Goal: Understand process/instructions: Learn how to perform a task or action

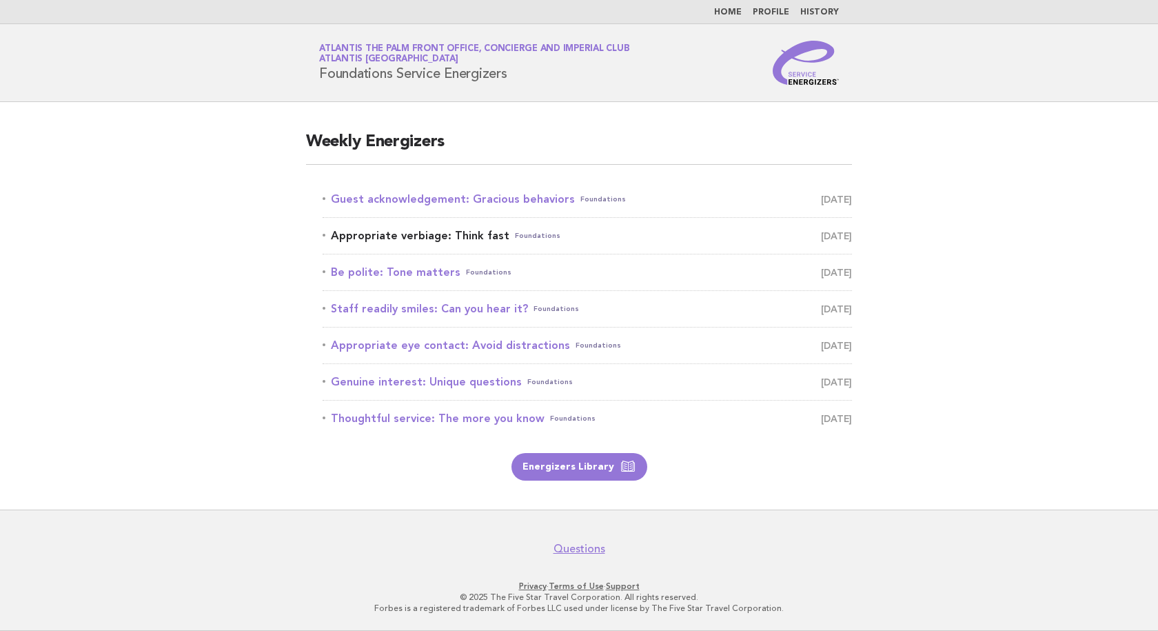
click at [464, 236] on link "Appropriate verbiage: Think fast Foundations [DATE]" at bounding box center [588, 235] width 530 height 19
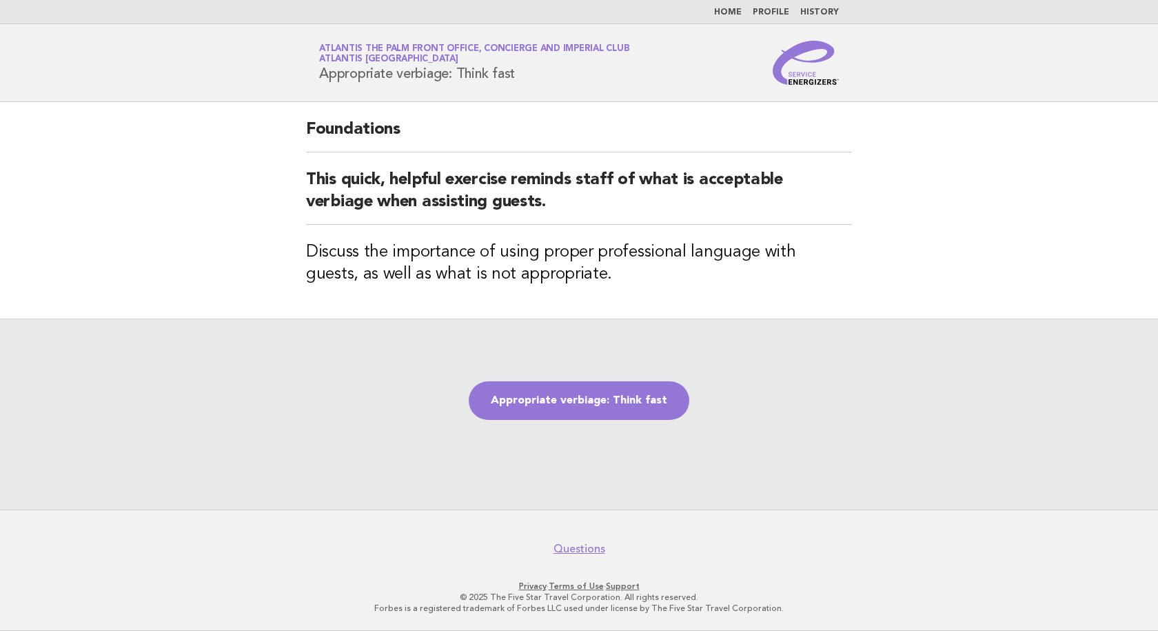
drag, startPoint x: 541, startPoint y: 79, endPoint x: 315, endPoint y: 83, distance: 225.5
click at [315, 83] on div "Service Energizers Atlantis The Palm Front Office, Concierge and Imperial Club …" at bounding box center [579, 63] width 558 height 44
copy h1 "Appropriate verbiage: Think fast"
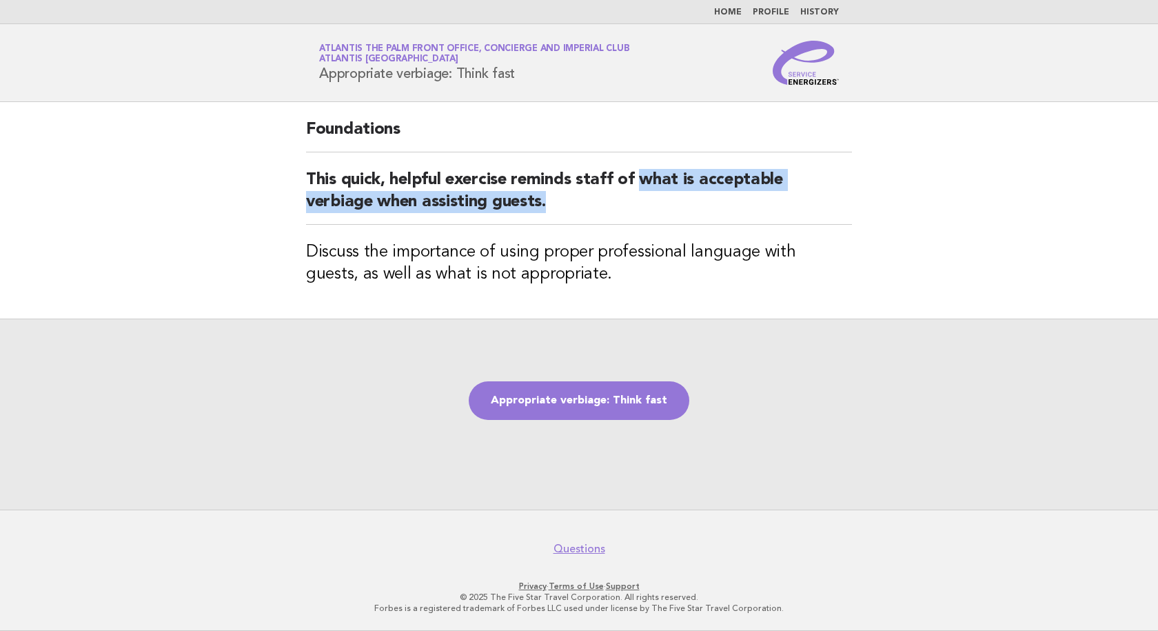
drag, startPoint x: 640, startPoint y: 182, endPoint x: 780, endPoint y: 193, distance: 140.4
click at [780, 193] on h2 "This quick, helpful exercise reminds staff of what is acceptable verbiage when …" at bounding box center [579, 197] width 546 height 56
copy h2 "what is acceptable verbiage when assisting guests."
click at [567, 410] on link "Appropriate verbiage: Think fast" at bounding box center [579, 400] width 221 height 39
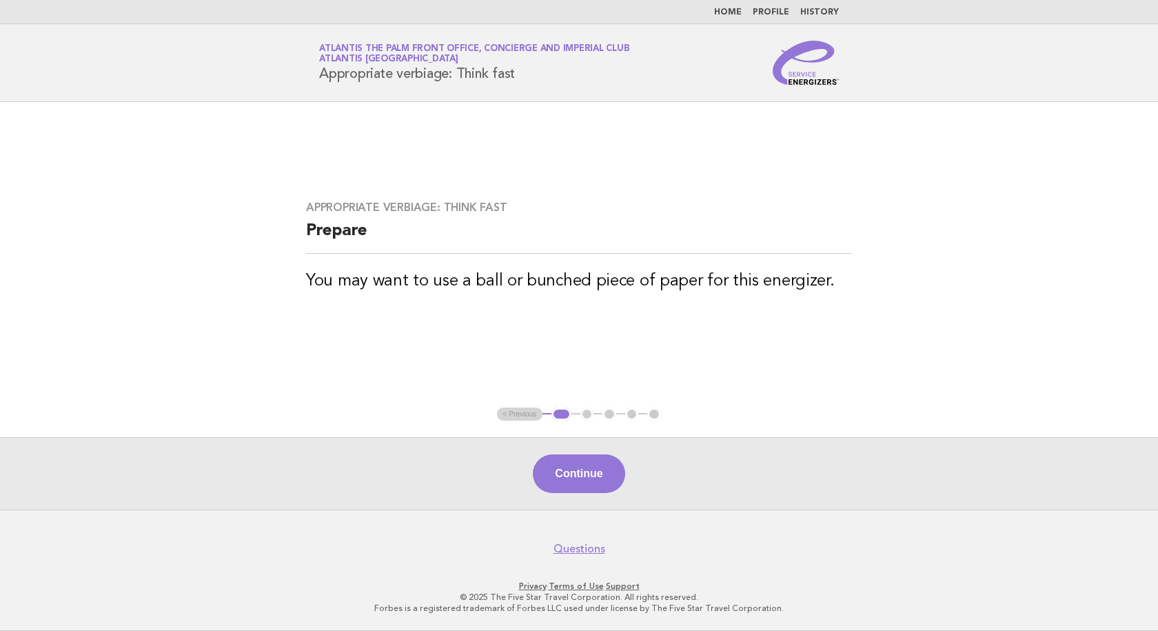
drag, startPoint x: 578, startPoint y: 474, endPoint x: 623, endPoint y: 453, distance: 50.0
click at [578, 474] on button "Continue" at bounding box center [579, 473] width 92 height 39
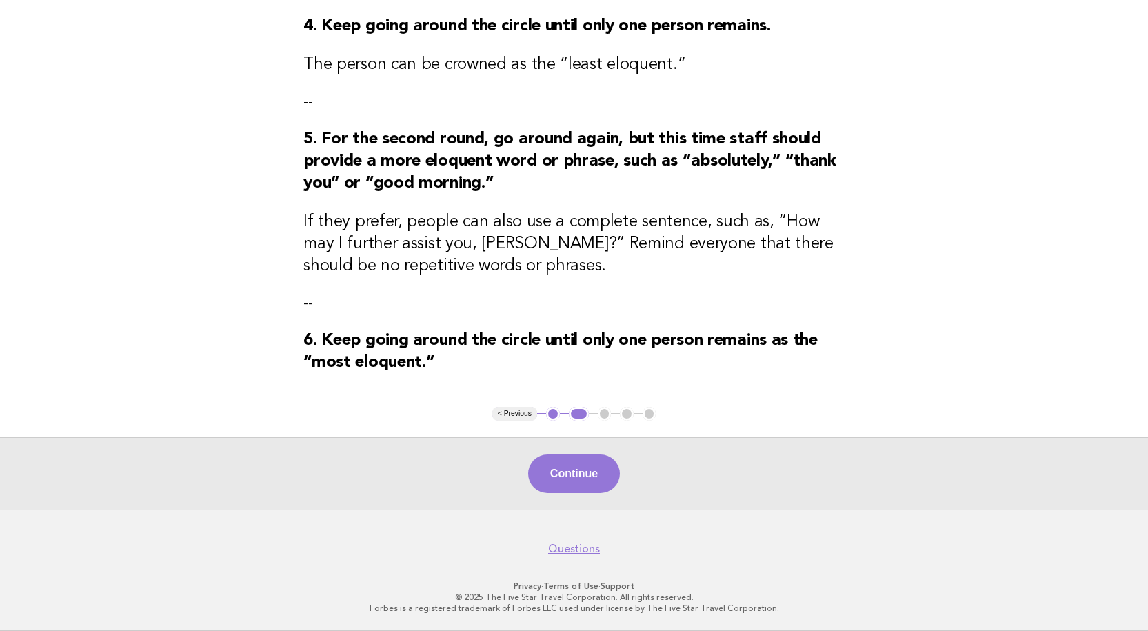
scroll to position [630, 0]
click at [581, 474] on button "Continue" at bounding box center [574, 473] width 92 height 39
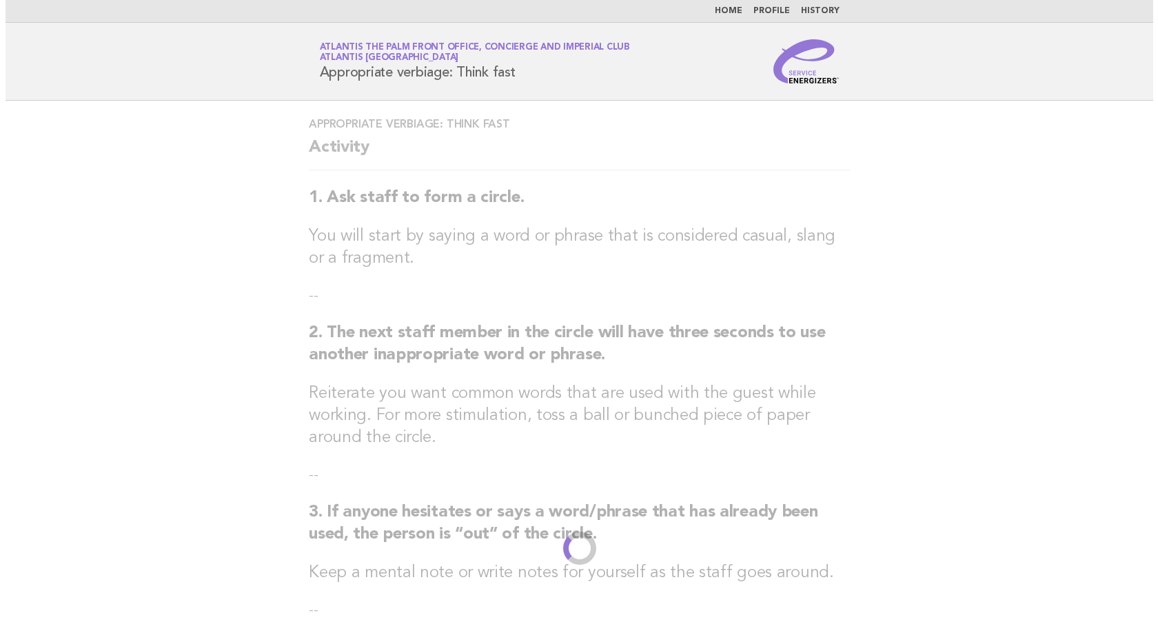
scroll to position [0, 0]
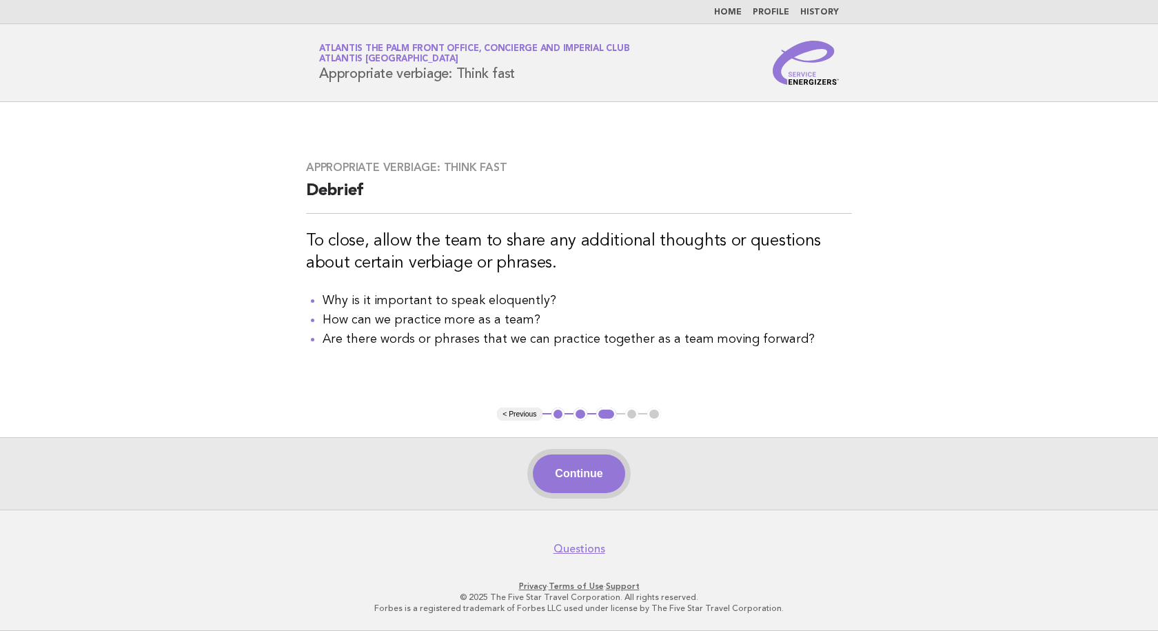
click at [582, 470] on button "Continue" at bounding box center [579, 473] width 92 height 39
